Goal: Communication & Community: Answer question/provide support

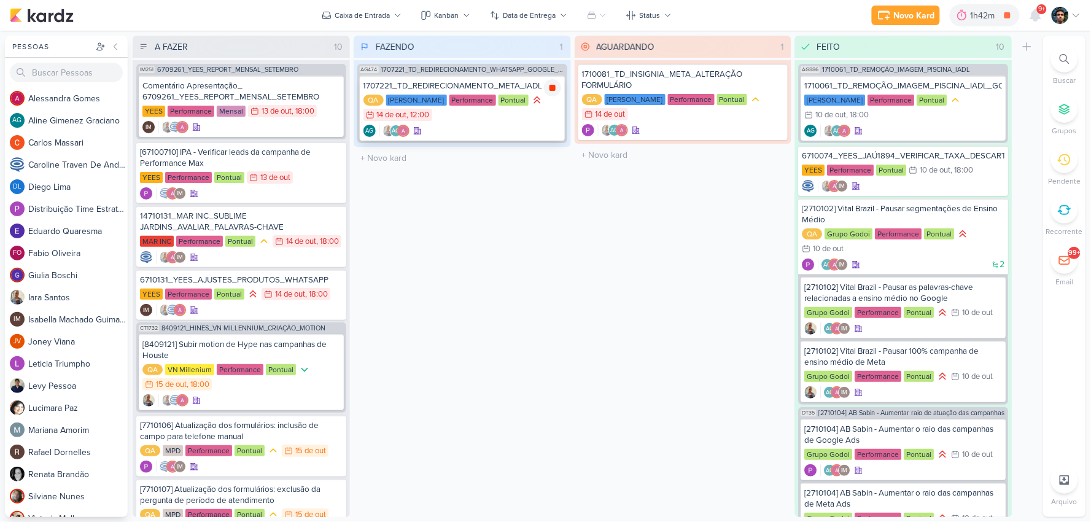
click at [560, 90] on div at bounding box center [552, 87] width 17 height 17
click at [520, 125] on div "AG AG" at bounding box center [462, 131] width 198 height 12
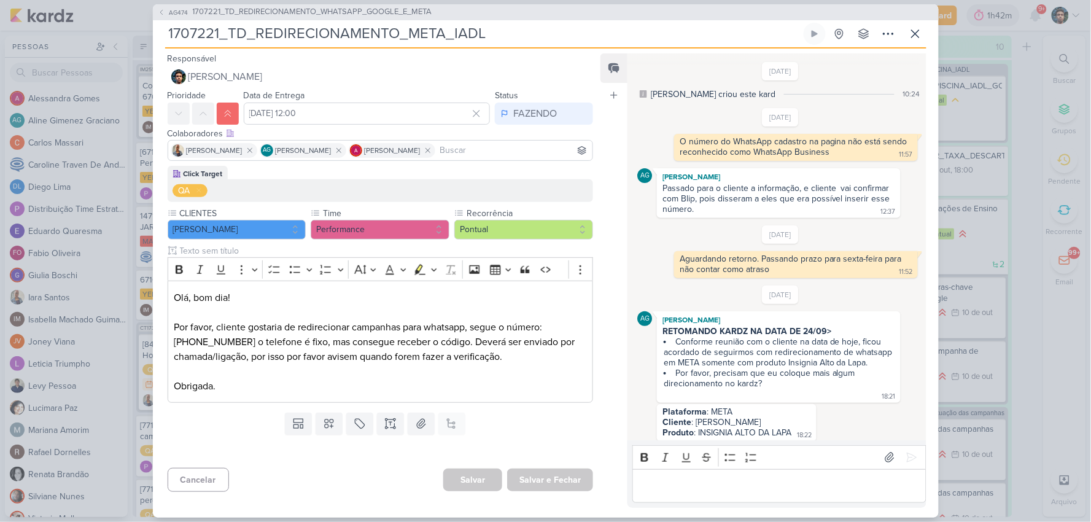
scroll to position [525, 0]
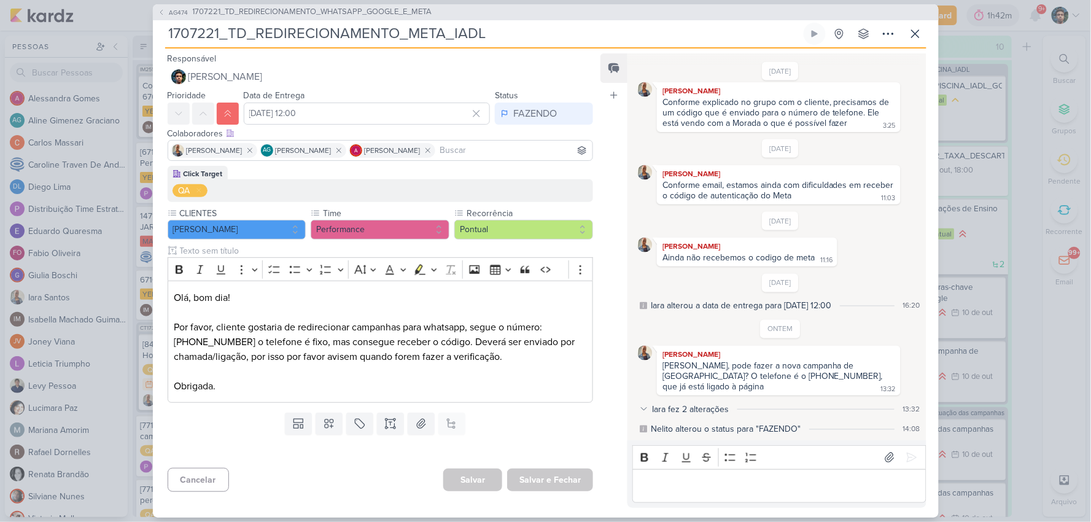
click at [700, 480] on p "Editor editing area: main" at bounding box center [779, 485] width 280 height 15
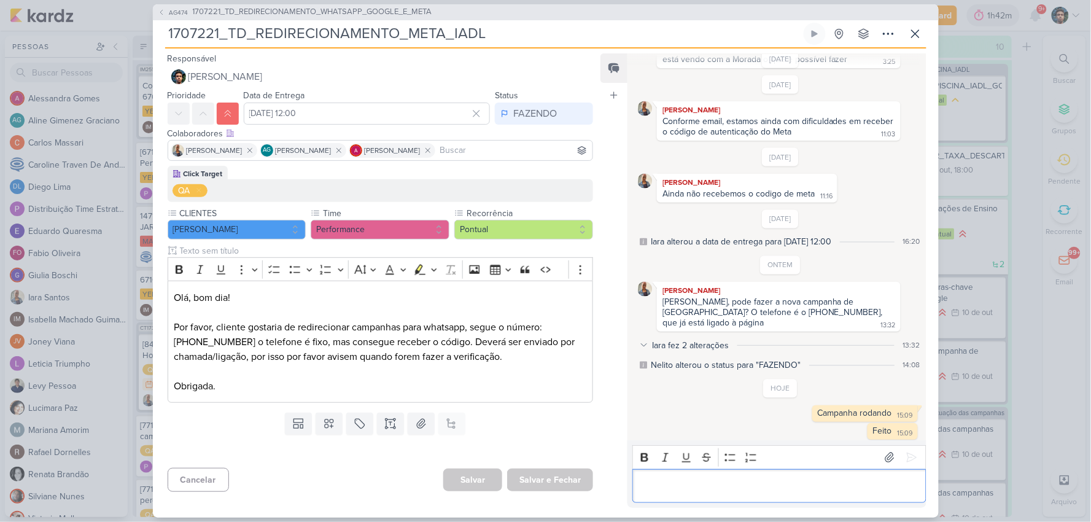
scroll to position [594, 0]
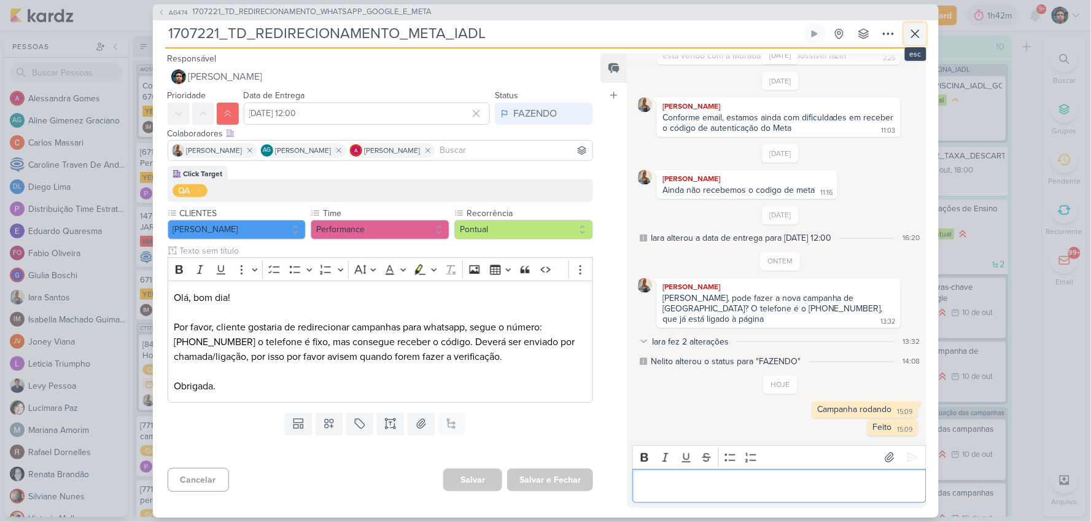
click at [911, 28] on icon at bounding box center [915, 33] width 15 height 15
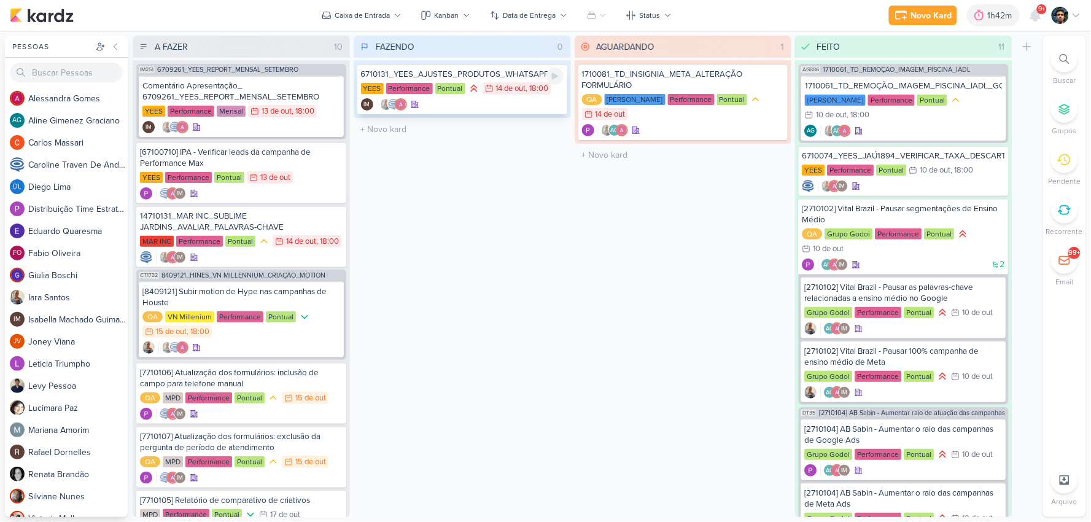
click at [489, 107] on div "IM" at bounding box center [462, 104] width 203 height 12
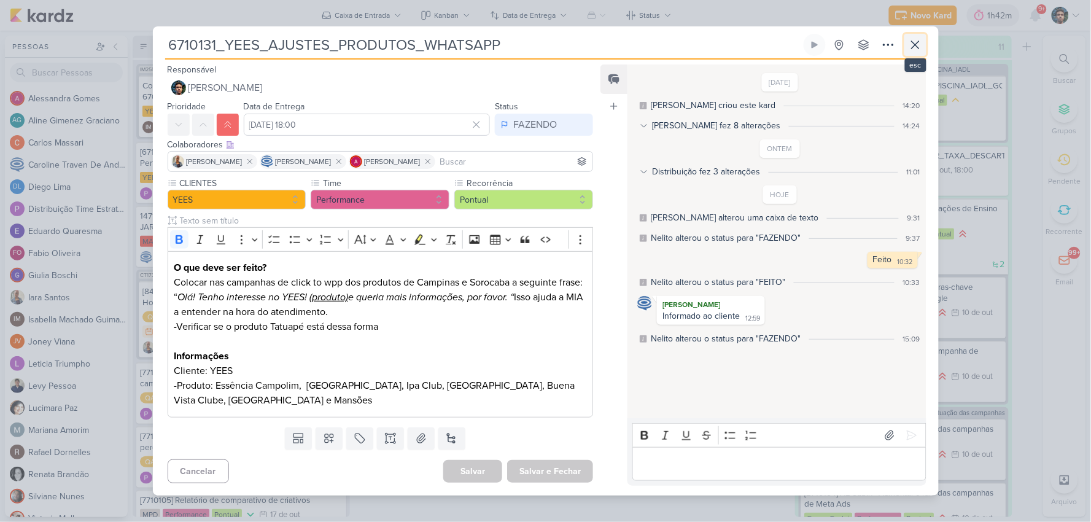
click at [916, 48] on icon at bounding box center [915, 44] width 15 height 15
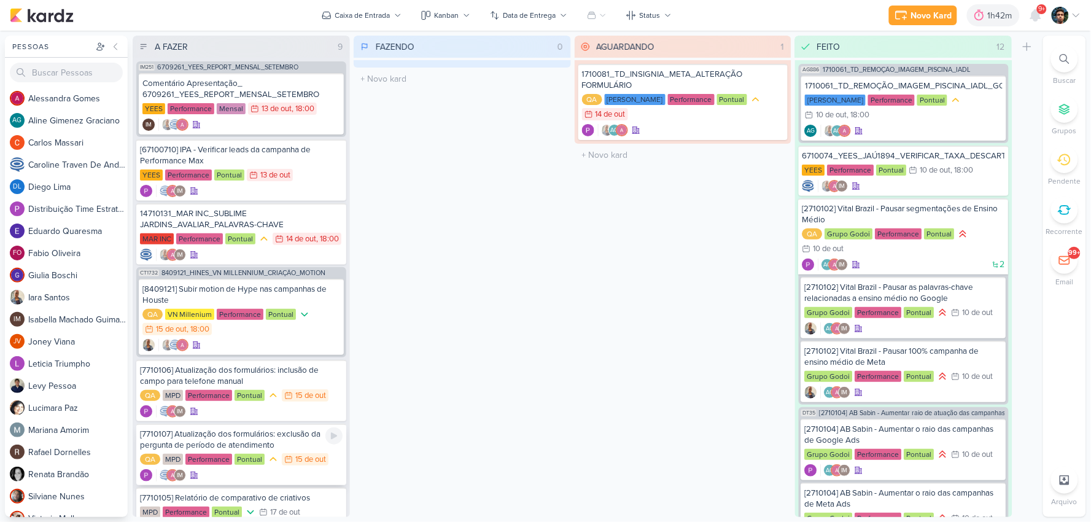
scroll to position [0, 0]
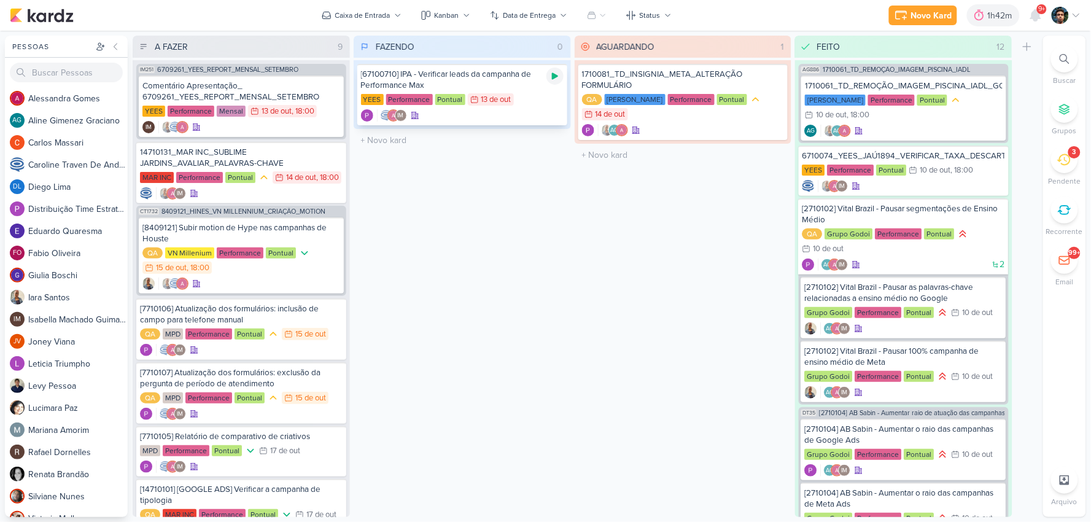
click at [548, 79] on div at bounding box center [554, 76] width 17 height 17
click at [1066, 161] on icon at bounding box center [1064, 160] width 14 height 14
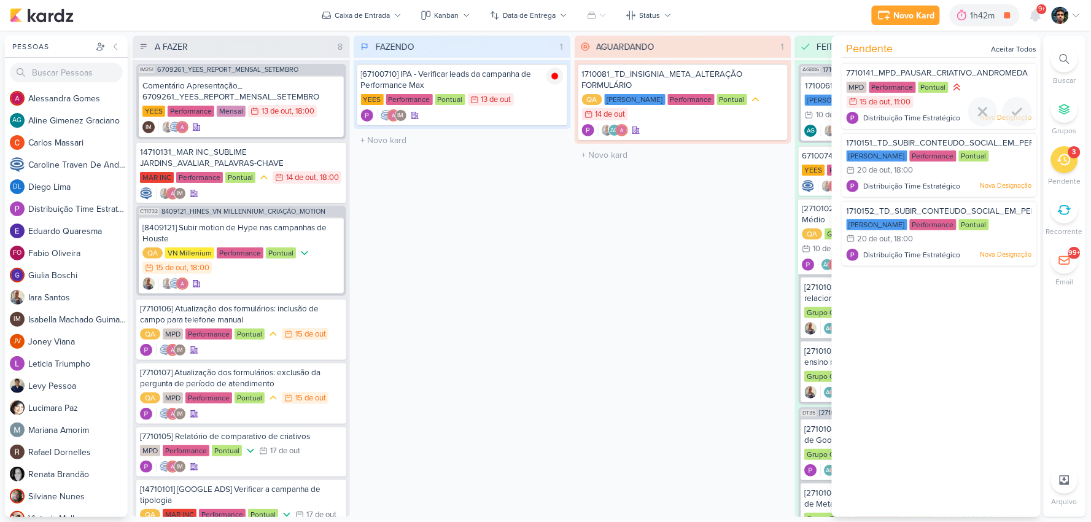
click at [1003, 82] on div "MPD Performance Pontual 15/10 [DATE] 11:00" at bounding box center [938, 95] width 185 height 28
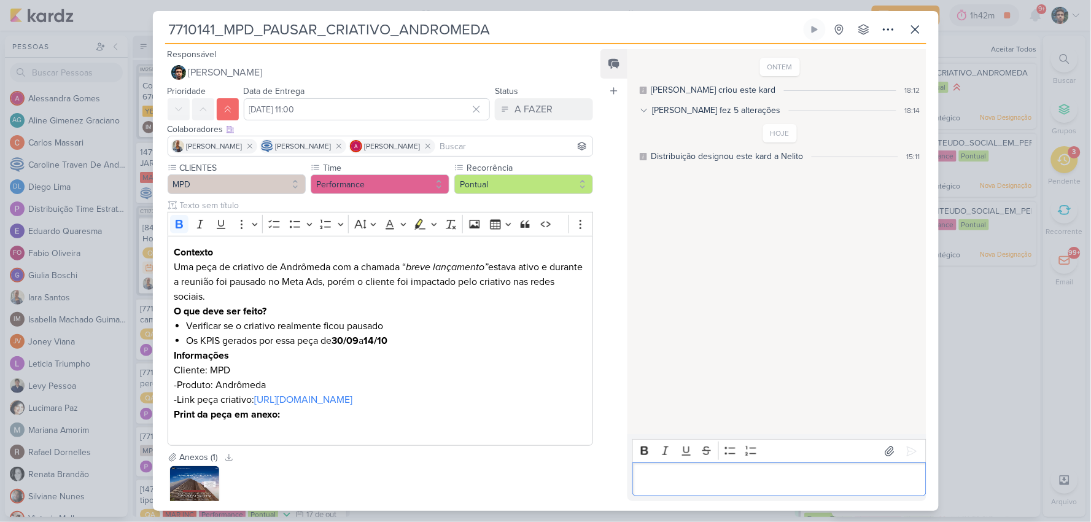
click at [746, 485] on div "Editor editing area: main" at bounding box center [778, 479] width 293 height 34
click at [304, 406] on link "[URL][DOMAIN_NAME]" at bounding box center [303, 399] width 98 height 12
click at [744, 474] on p "Feito" at bounding box center [779, 479] width 280 height 15
click at [744, 477] on p "Feito" at bounding box center [779, 479] width 280 height 15
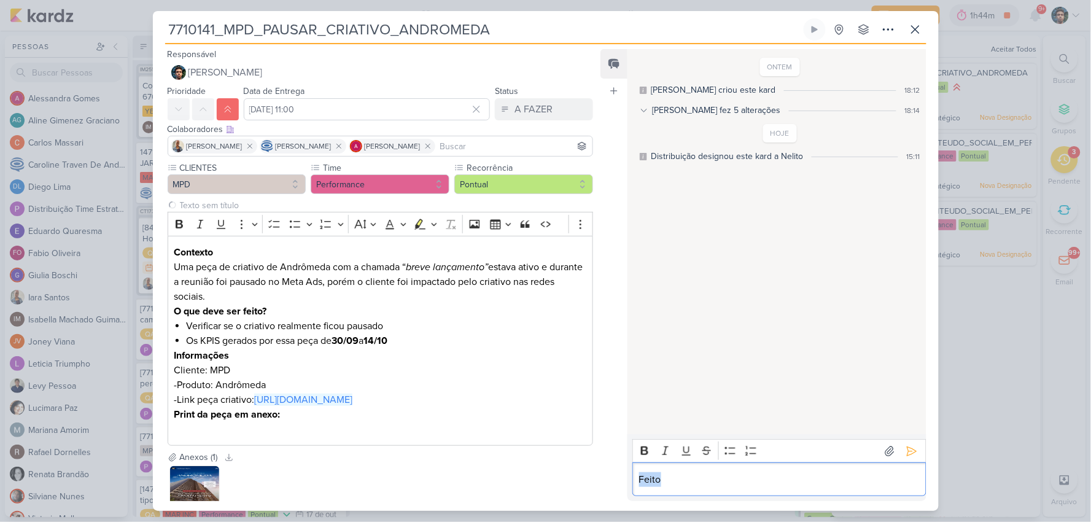
click at [744, 477] on p "Feito" at bounding box center [779, 479] width 280 height 15
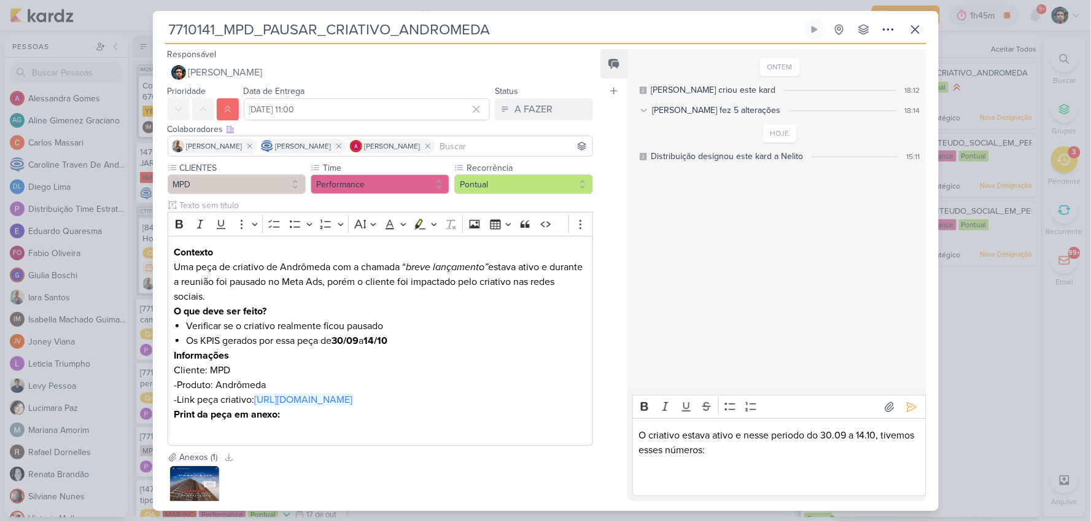
click at [655, 479] on p "Editor editing area: main" at bounding box center [779, 479] width 280 height 15
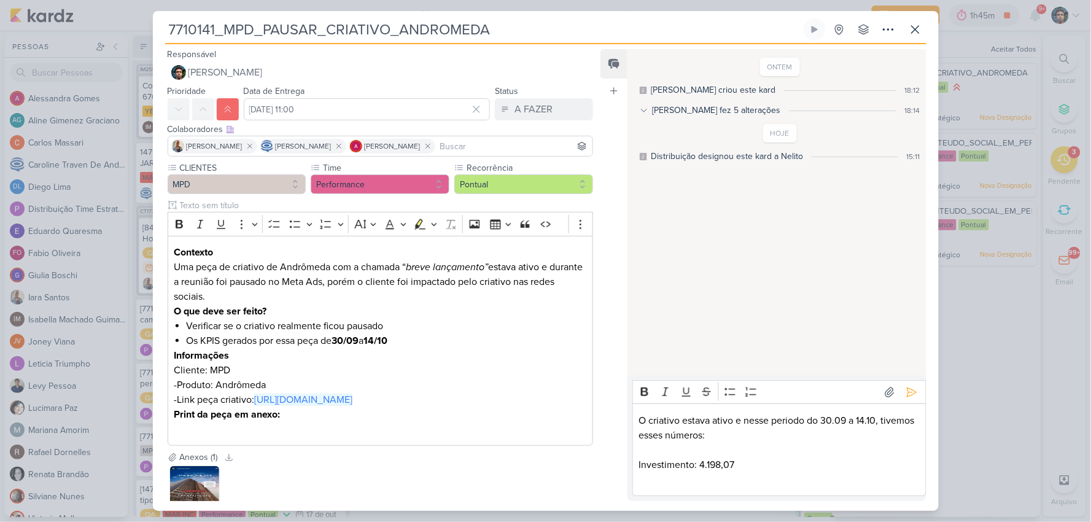
click at [636, 478] on div "O criativo estava ativo e nesse periodo do 30.09 a 14.10, tivemos esses números…" at bounding box center [778, 449] width 293 height 93
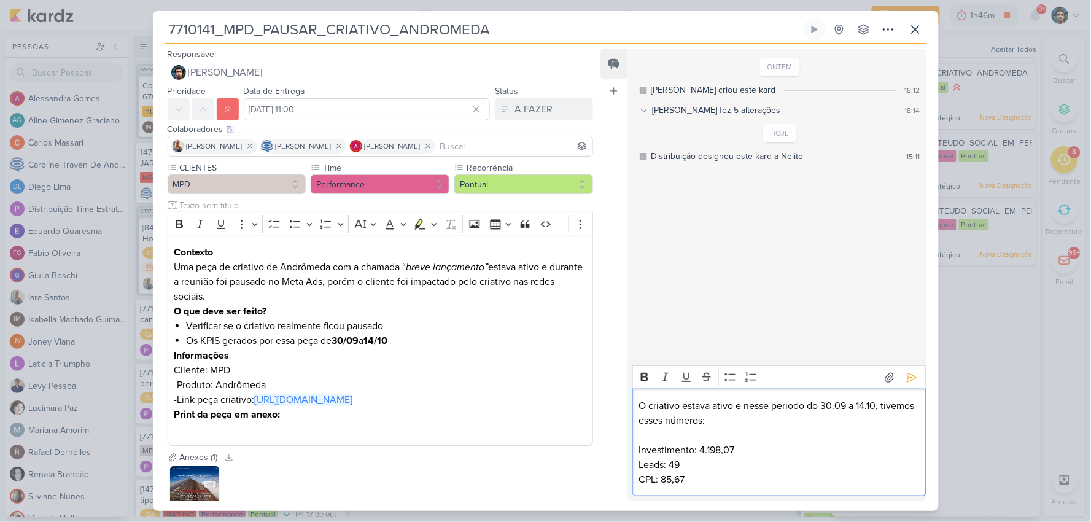
drag, startPoint x: 911, startPoint y: 417, endPoint x: 897, endPoint y: 423, distance: 14.8
click at [911, 417] on p "O criativo estava ativo e nesse periodo do 30.09 a 14.10, tivemos esses números:" at bounding box center [779, 412] width 280 height 29
click at [698, 449] on p "Investimento: 4.198,07" at bounding box center [779, 450] width 280 height 15
click at [737, 466] on p "Leads: 49" at bounding box center [779, 464] width 280 height 15
click at [732, 482] on p "CPL: 85,67" at bounding box center [779, 479] width 280 height 15
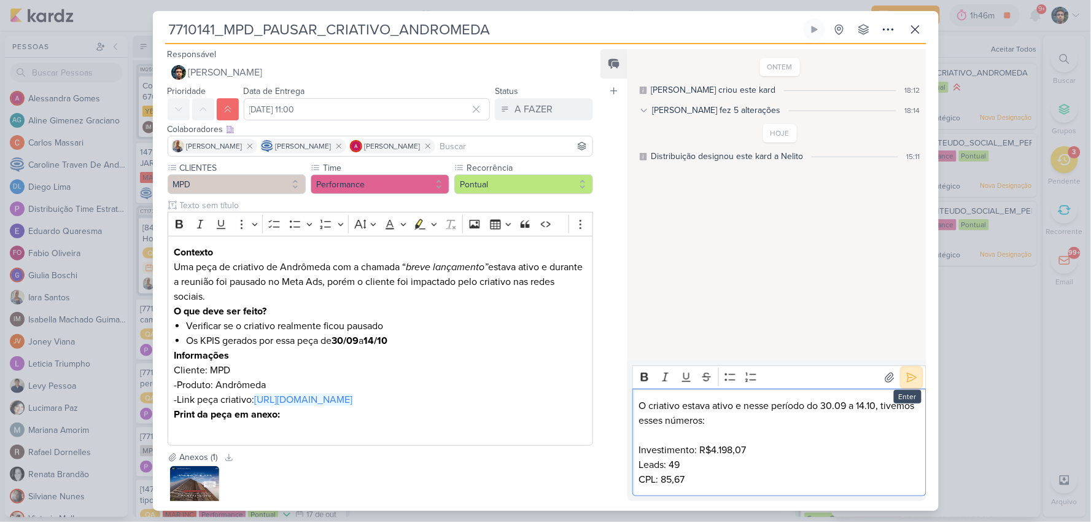
click at [902, 381] on button at bounding box center [912, 378] width 20 height 20
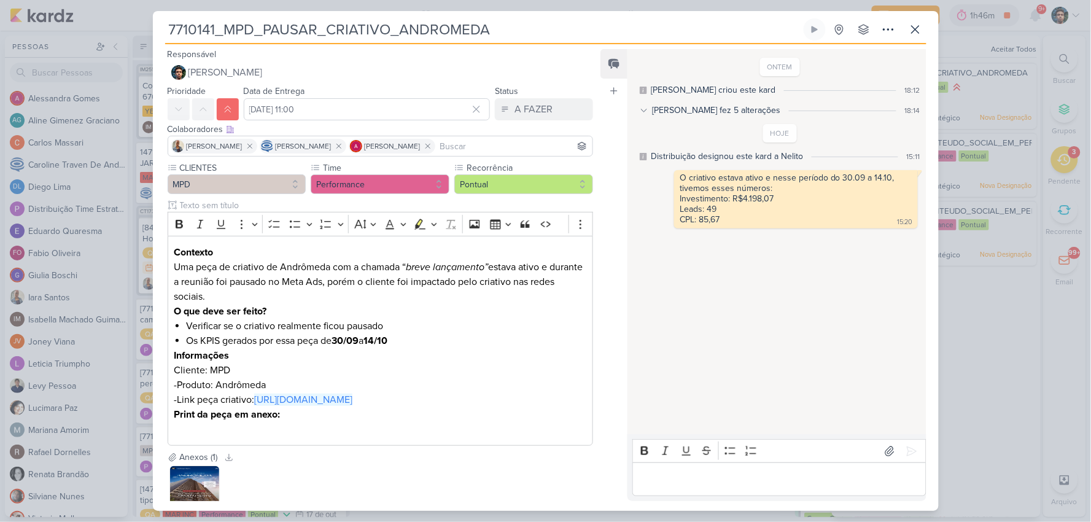
click at [718, 473] on p "Editor editing area: main" at bounding box center [779, 479] width 280 height 15
click at [698, 472] on p "Editor editing area: main" at bounding box center [779, 479] width 280 height 15
click at [921, 22] on icon at bounding box center [915, 29] width 15 height 15
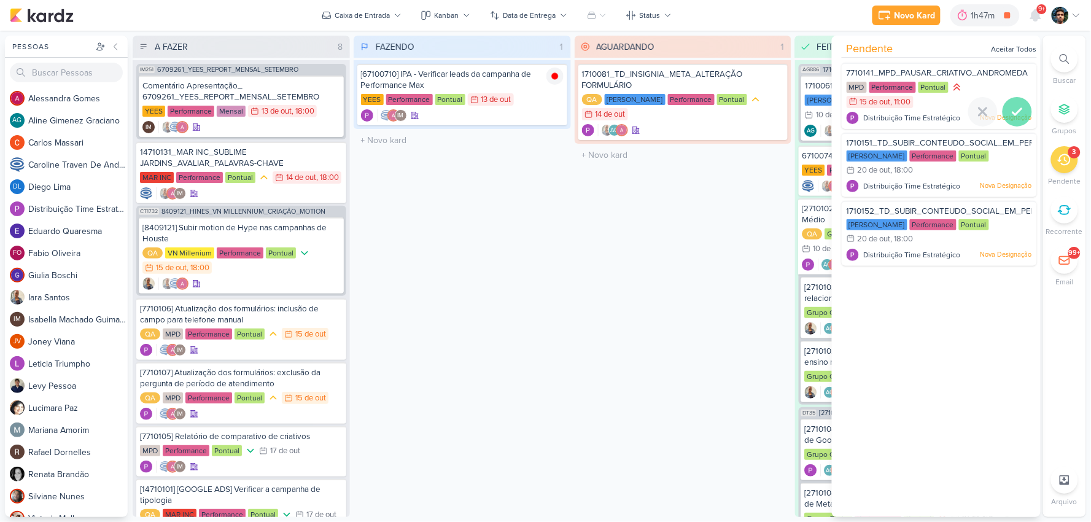
click at [1010, 105] on icon at bounding box center [1017, 111] width 15 height 15
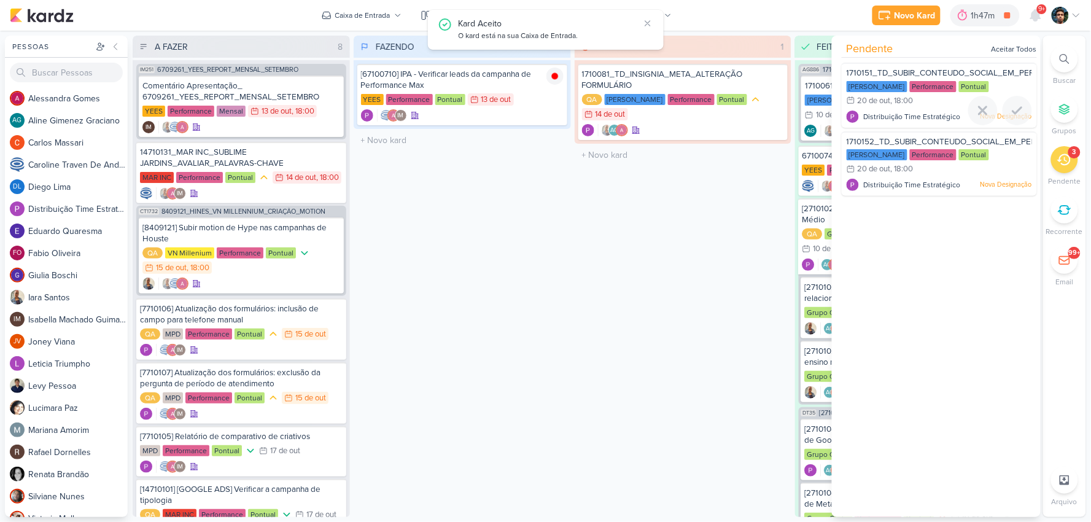
click at [1010, 105] on icon at bounding box center [1017, 110] width 15 height 15
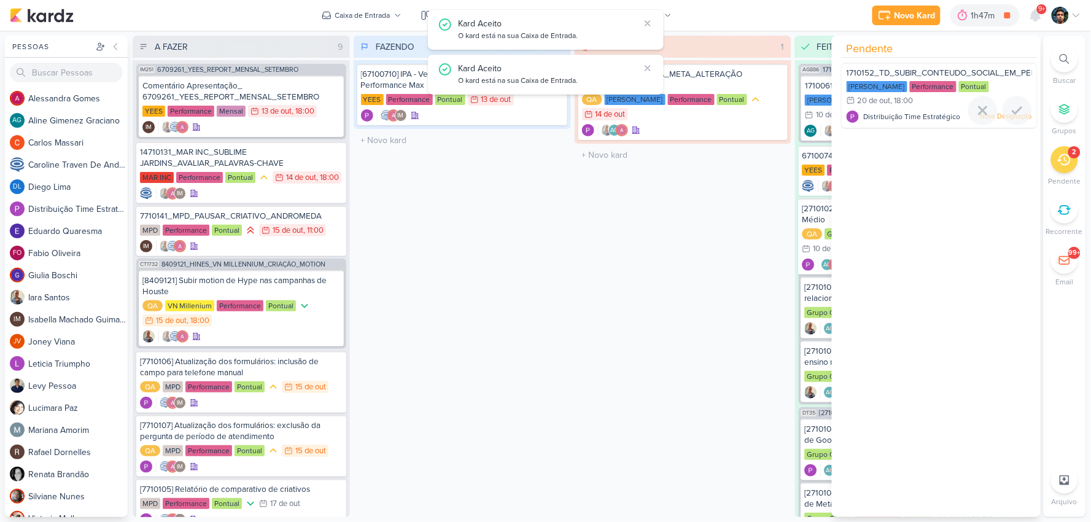
click at [1010, 105] on icon at bounding box center [1017, 110] width 15 height 15
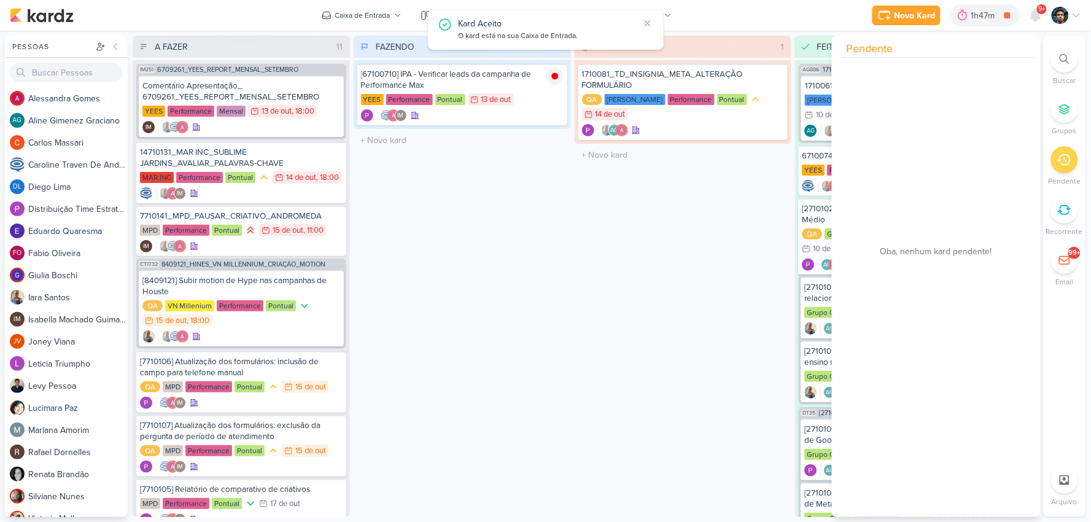
scroll to position [68, 0]
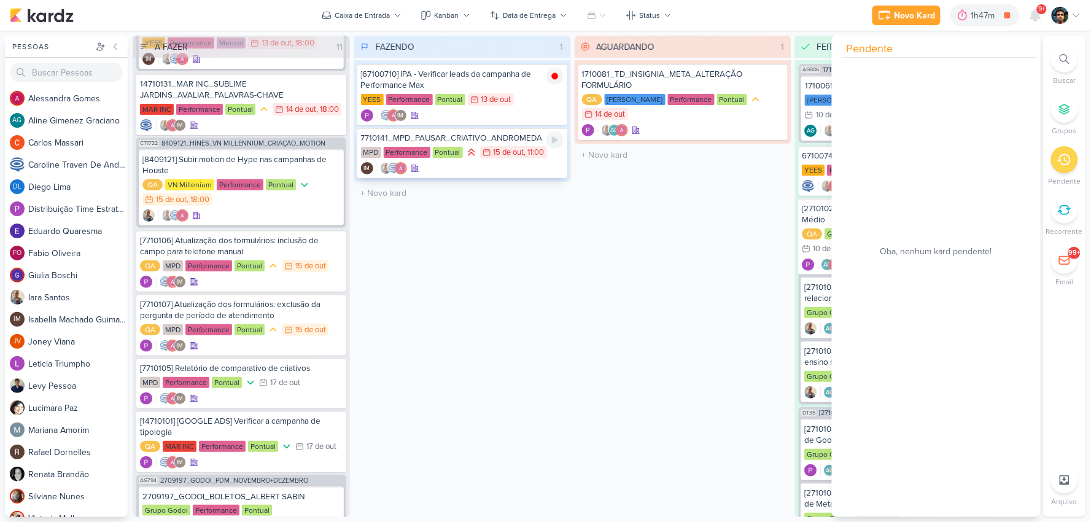
click at [487, 168] on div "IM" at bounding box center [462, 168] width 203 height 12
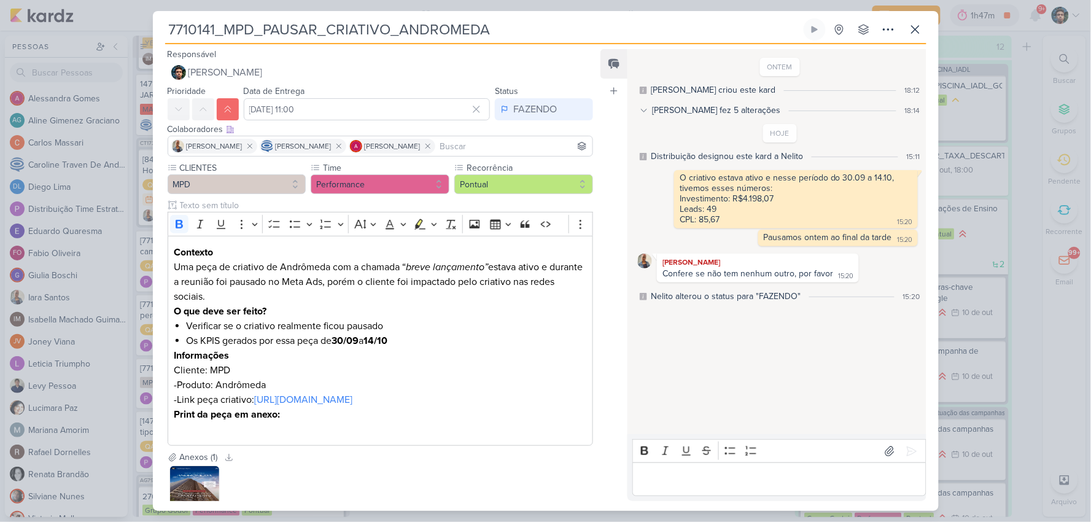
click at [715, 490] on div "Editor editing area: main" at bounding box center [778, 479] width 293 height 34
click at [715, 489] on div "Editor editing area: main" at bounding box center [778, 479] width 293 height 34
click at [692, 477] on p "Editor editing area: main" at bounding box center [779, 479] width 280 height 15
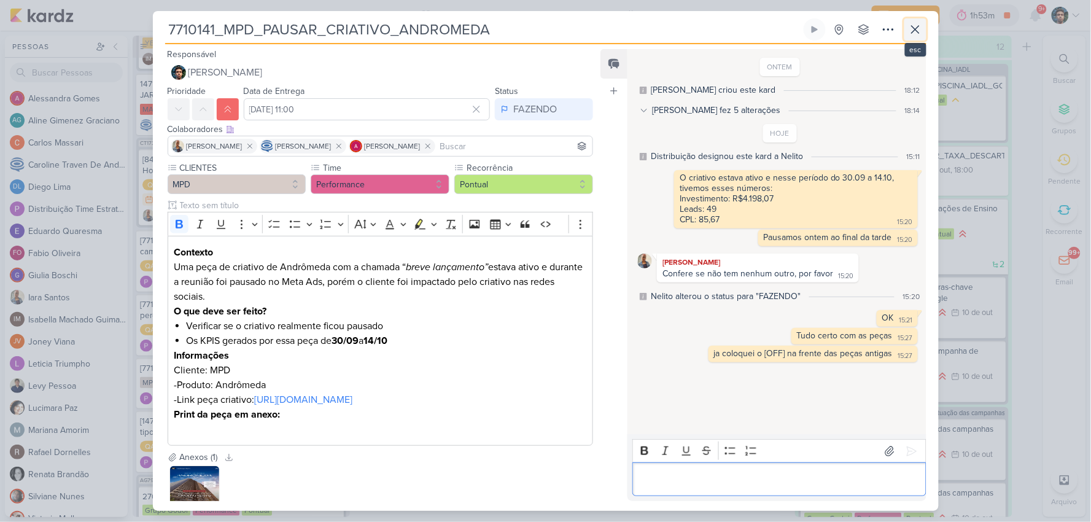
click at [921, 29] on icon at bounding box center [915, 29] width 15 height 15
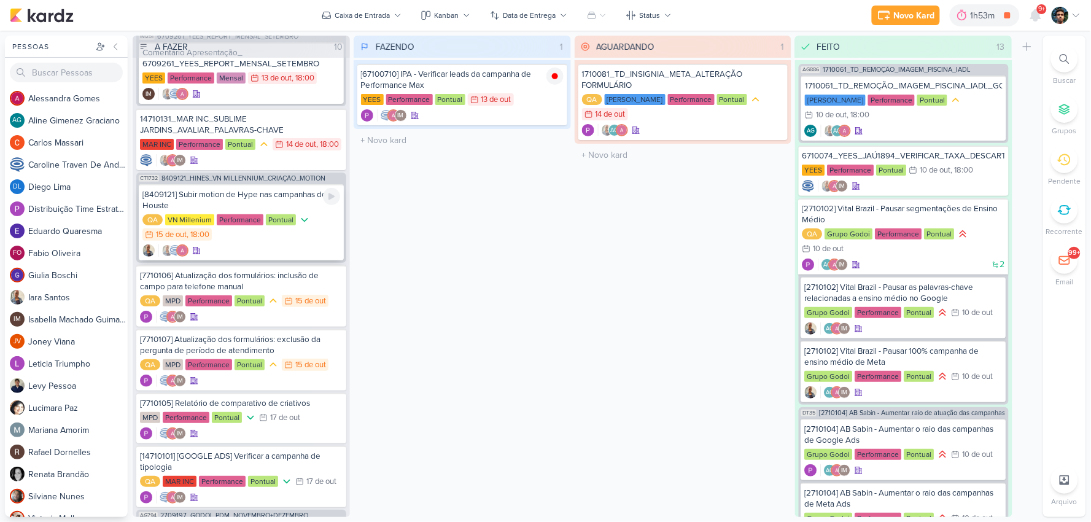
scroll to position [0, 0]
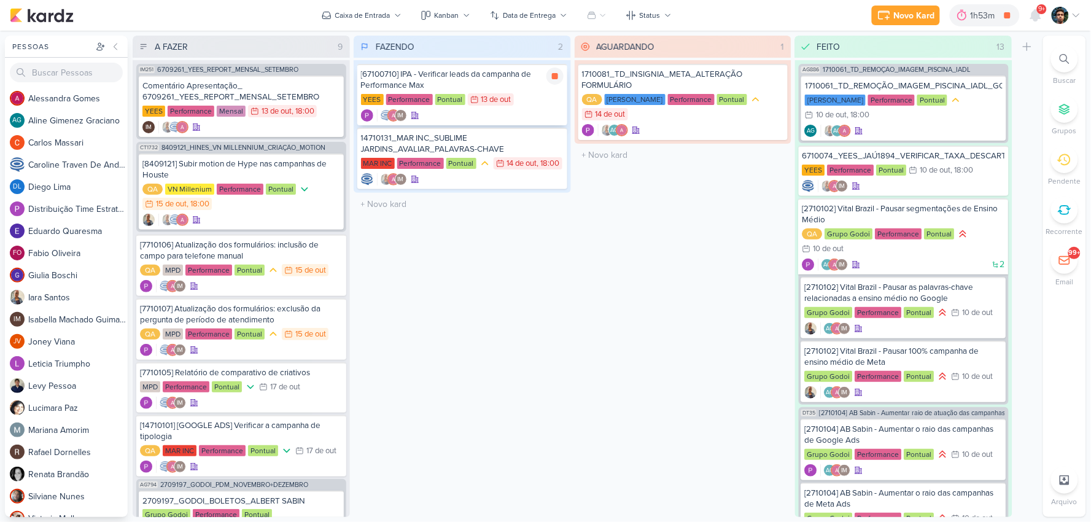
click at [541, 93] on div "YEES Performance Pontual 13/10 [DATE]" at bounding box center [462, 100] width 203 height 14
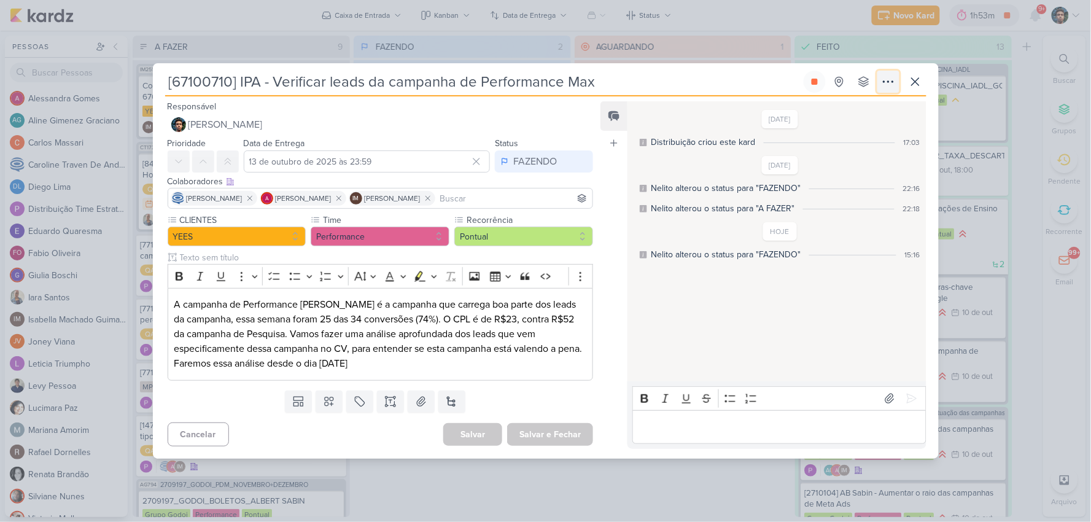
click at [887, 77] on icon at bounding box center [888, 81] width 15 height 15
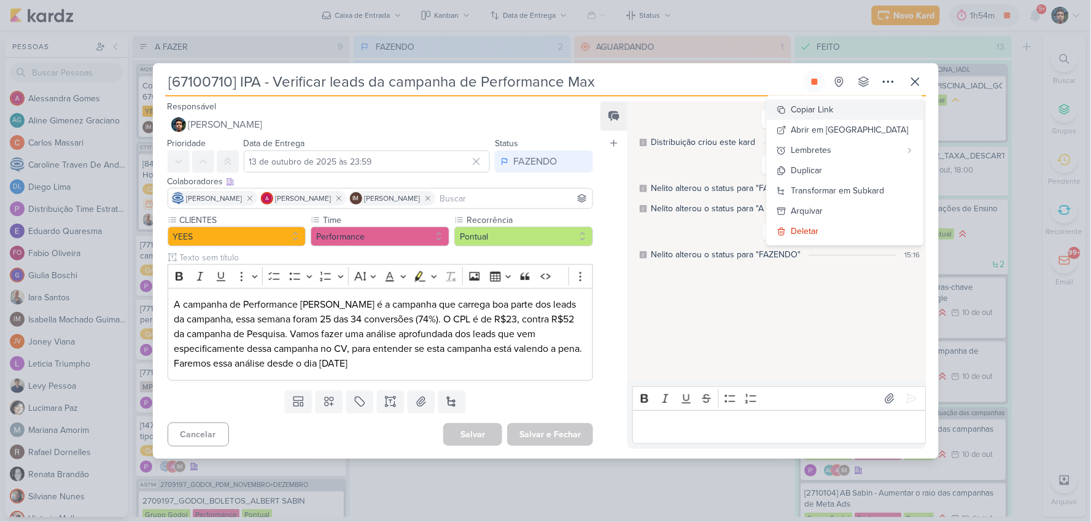
click at [833, 110] on div "Copiar Link" at bounding box center [812, 109] width 42 height 13
